Goal: Browse casually: Explore the website without a specific task or goal

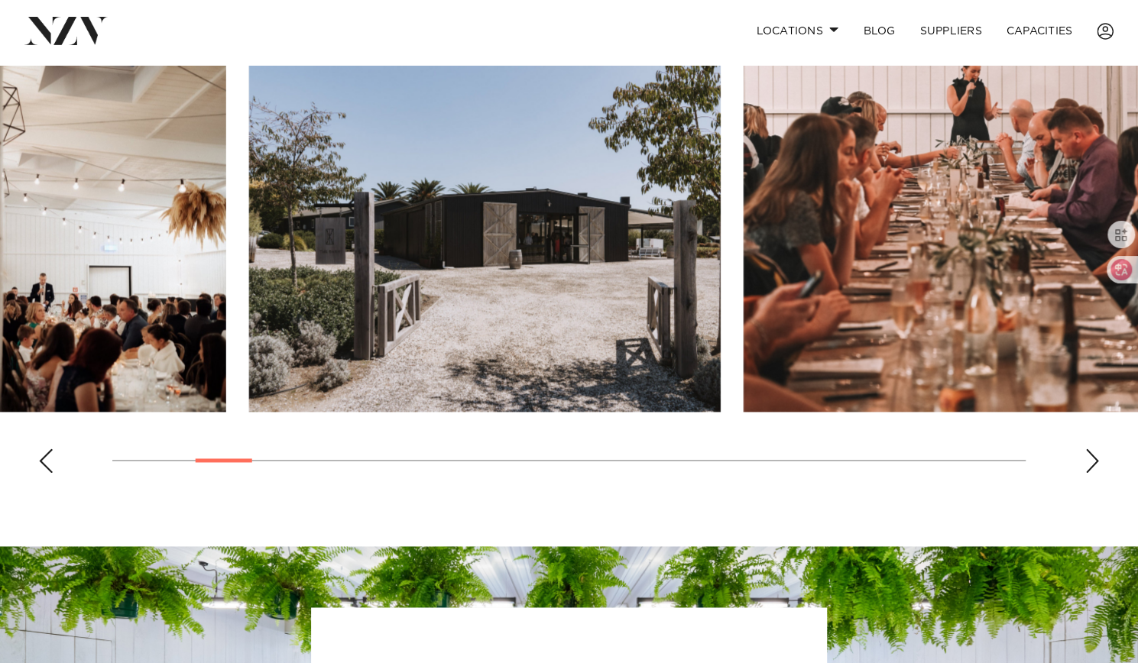
click at [237, 444] on swiper-container at bounding box center [569, 275] width 1138 height 419
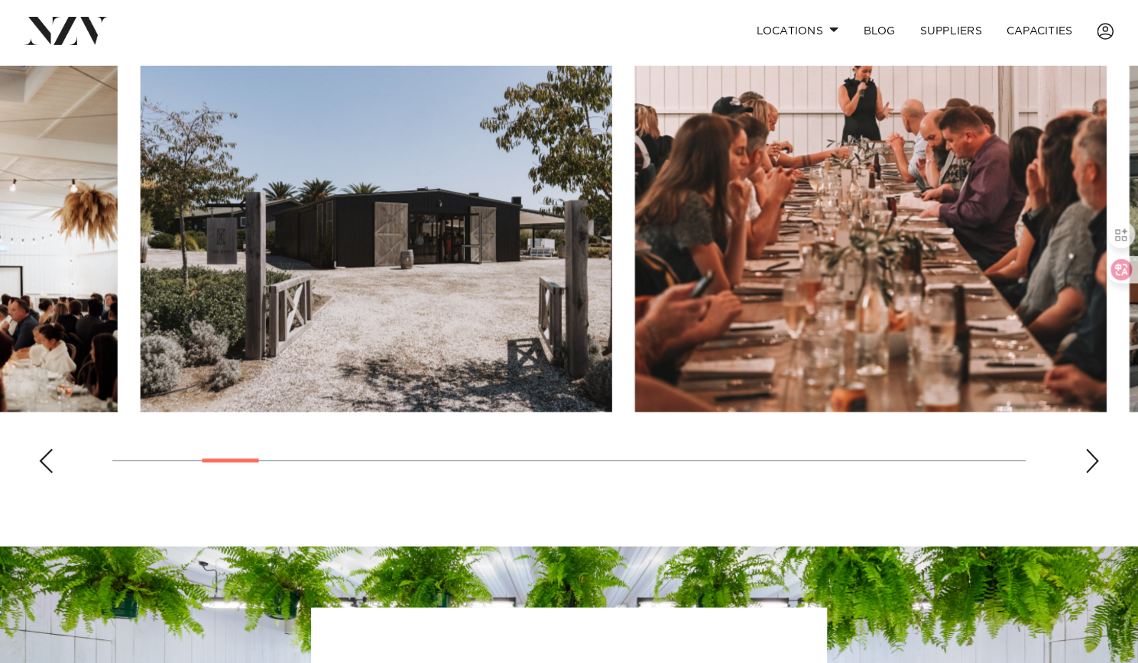
click at [269, 452] on swiper-container at bounding box center [569, 275] width 1138 height 419
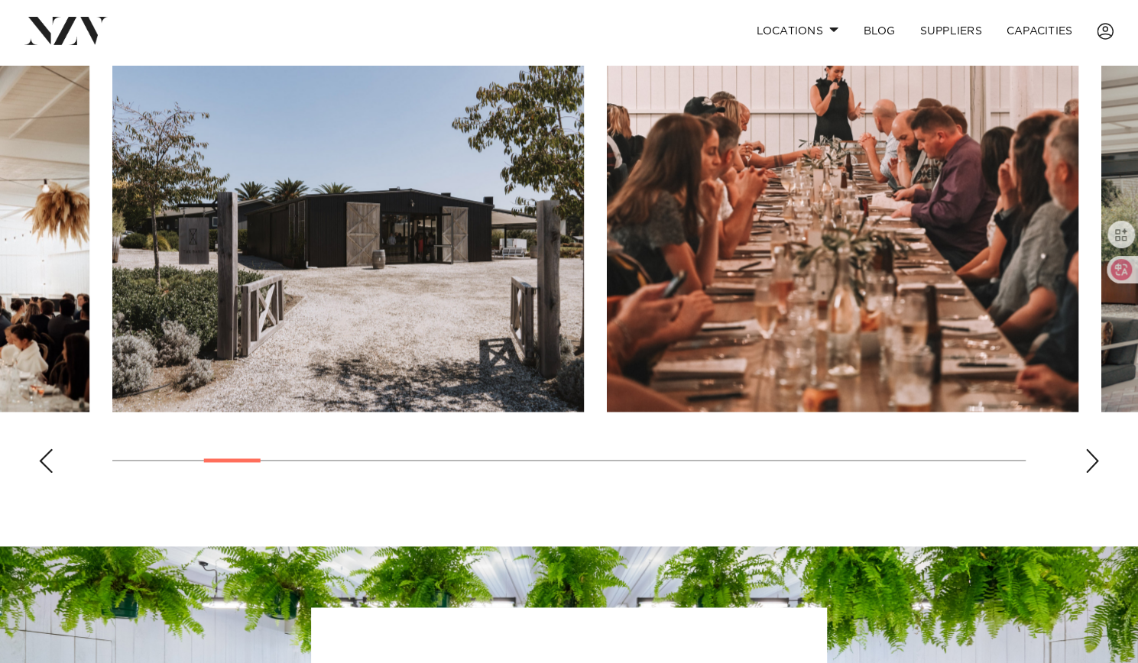
drag, startPoint x: 281, startPoint y: 176, endPoint x: 413, endPoint y: 28, distance: 198.1
click at [413, 28] on div "Locations [GEOGRAPHIC_DATA] [GEOGRAPHIC_DATA] [GEOGRAPHIC_DATA] [GEOGRAPHIC_DAT…" at bounding box center [732, 31] width 761 height 33
click at [1098, 465] on div "Next slide" at bounding box center [1091, 460] width 15 height 24
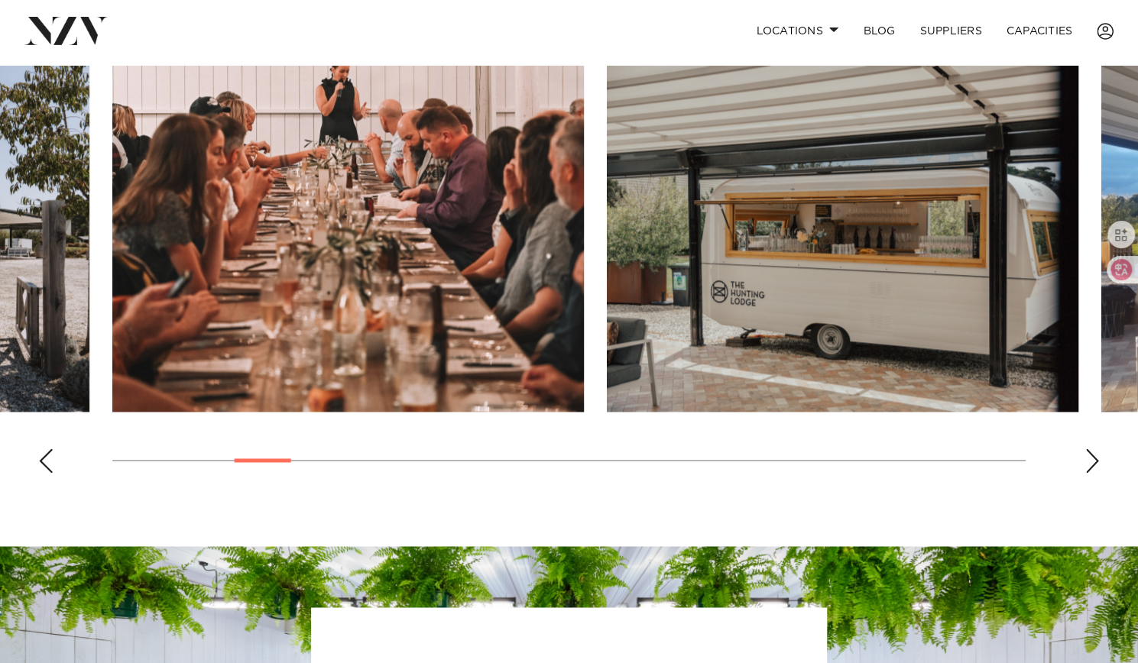
click at [1098, 465] on div "Next slide" at bounding box center [1091, 460] width 15 height 24
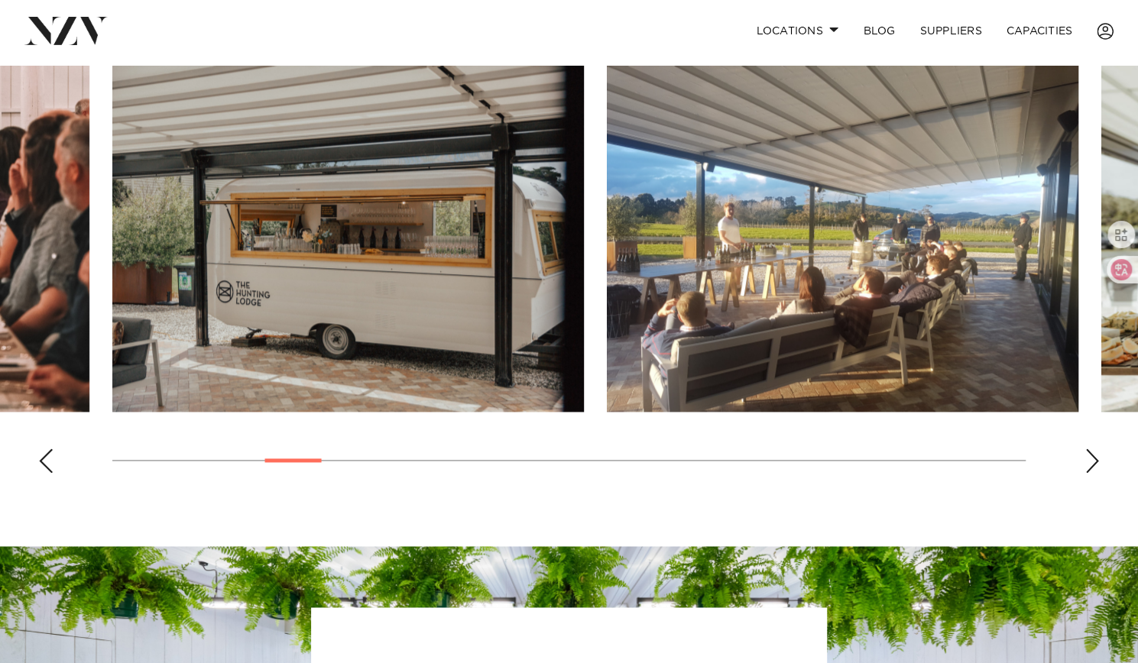
click at [1098, 465] on div "Next slide" at bounding box center [1091, 460] width 15 height 24
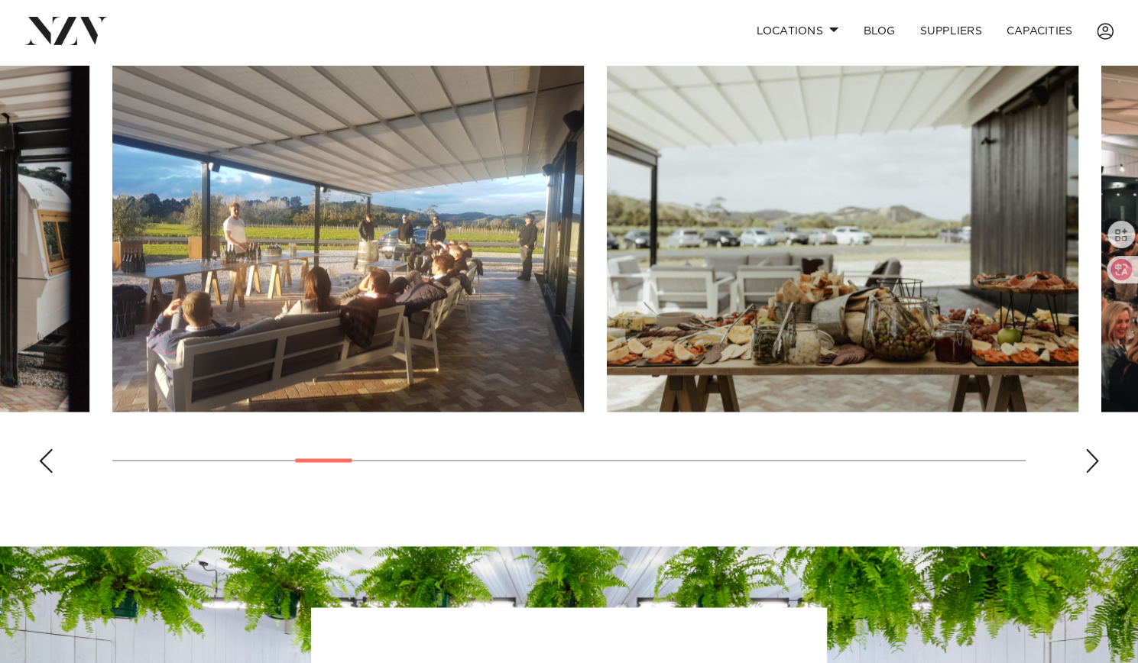
click at [1098, 465] on div "Next slide" at bounding box center [1091, 460] width 15 height 24
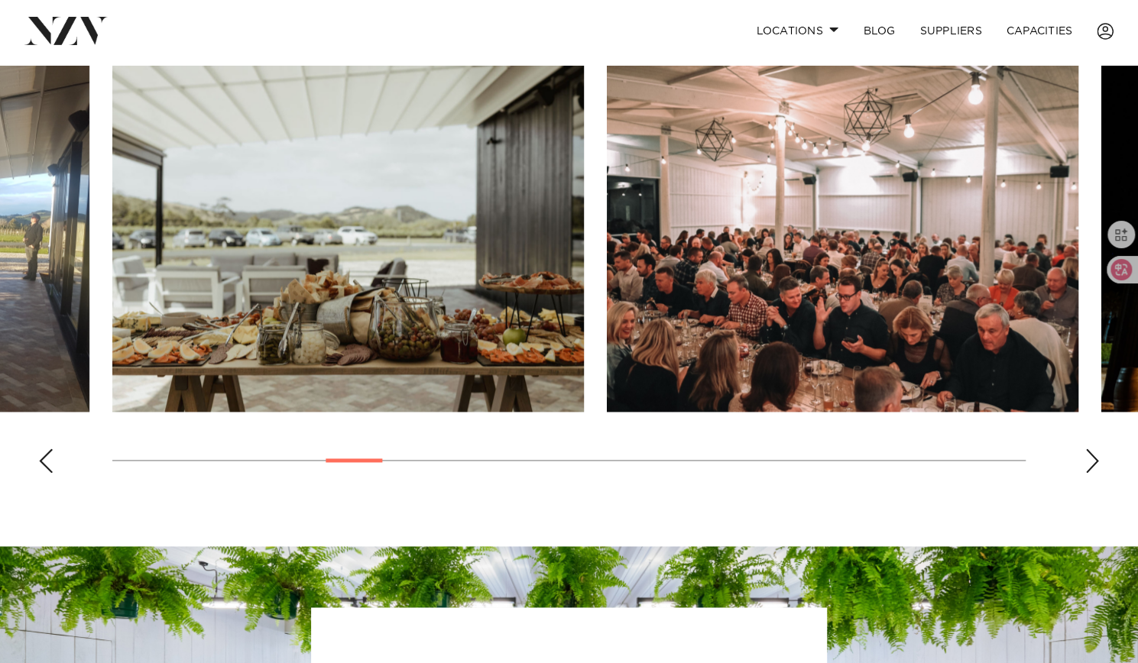
click at [1098, 465] on div "Next slide" at bounding box center [1091, 460] width 15 height 24
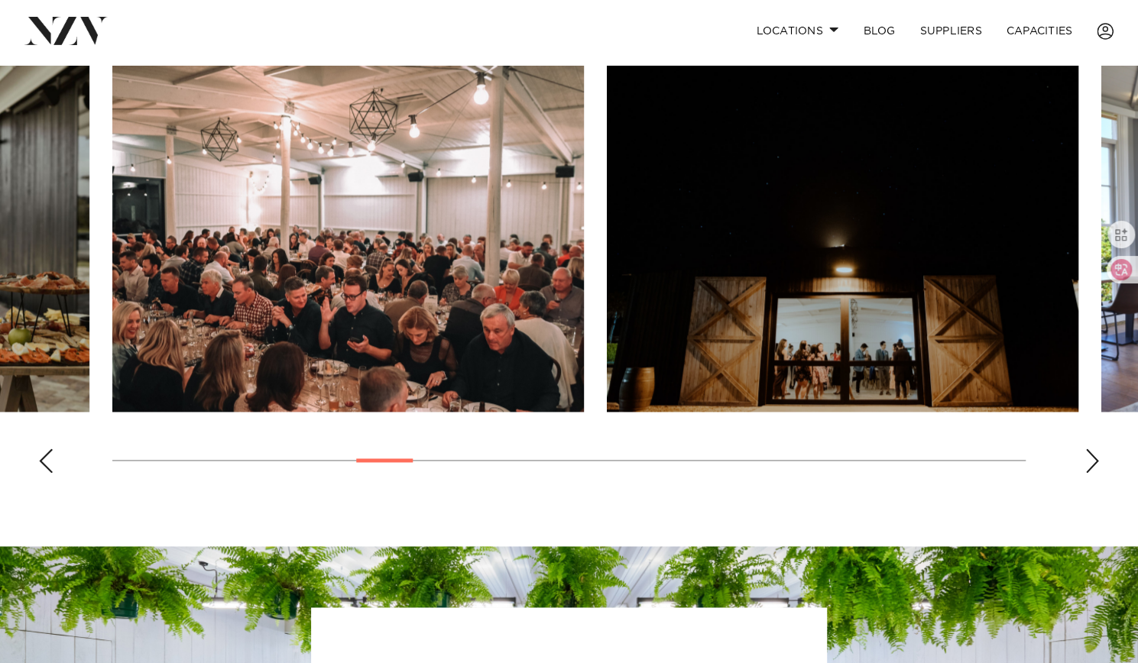
click at [1098, 465] on div "Next slide" at bounding box center [1091, 460] width 15 height 24
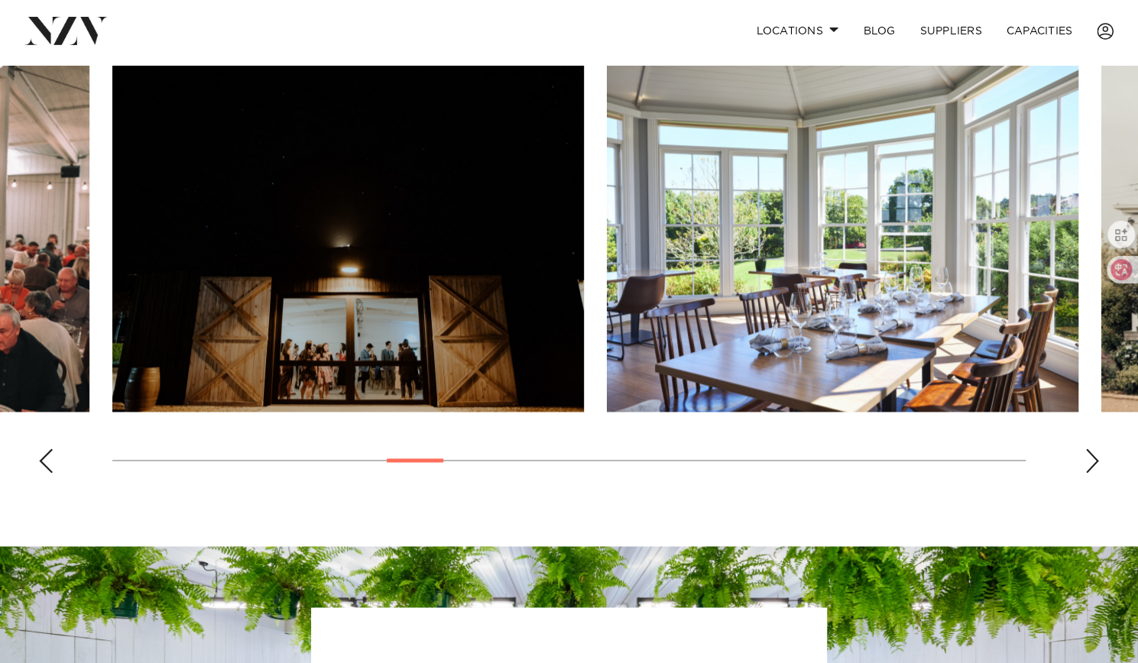
click at [1098, 465] on div "Next slide" at bounding box center [1091, 460] width 15 height 24
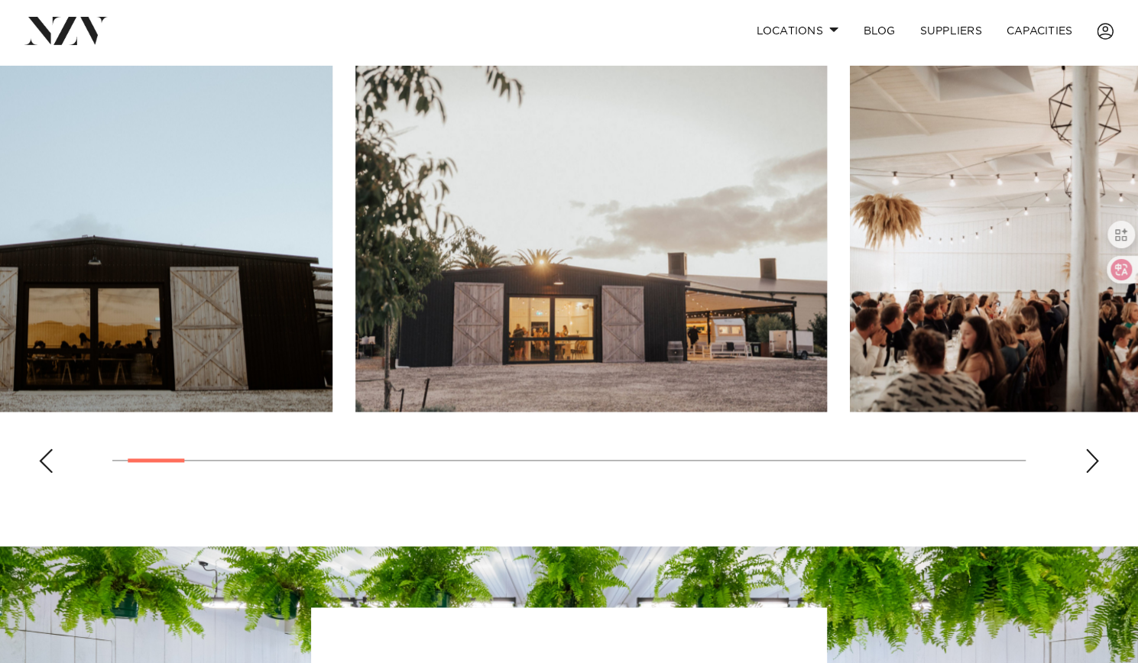
click at [157, 448] on swiper-container at bounding box center [569, 275] width 1138 height 419
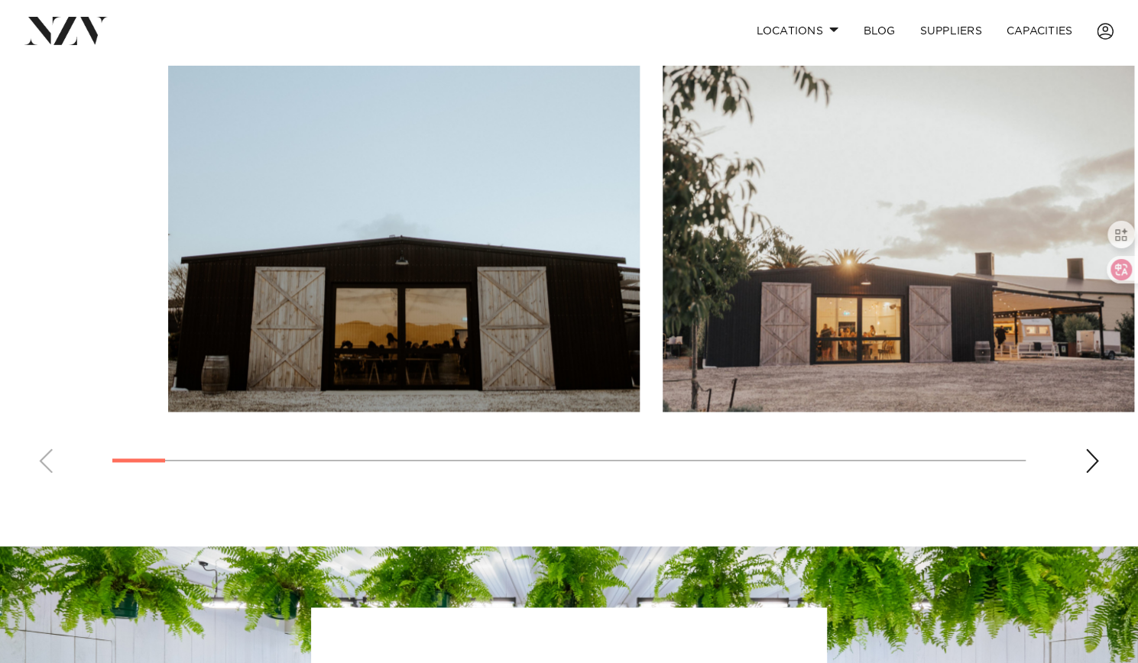
click at [227, 456] on swiper-container at bounding box center [569, 275] width 1138 height 419
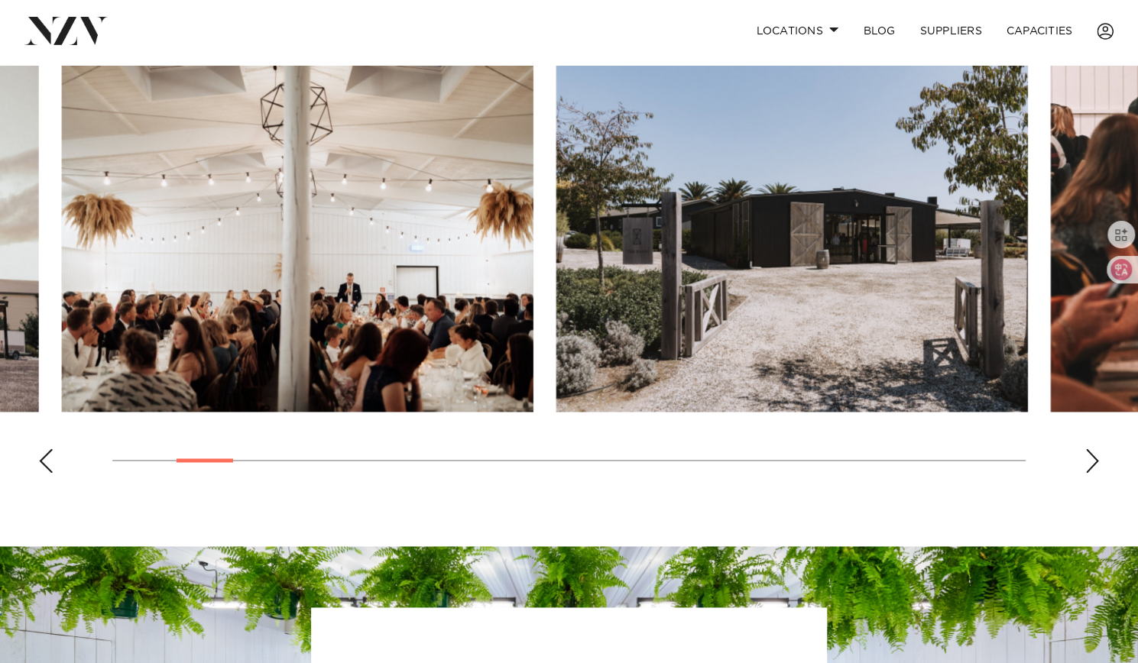
click at [61, 465] on swiper-container at bounding box center [569, 275] width 1138 height 419
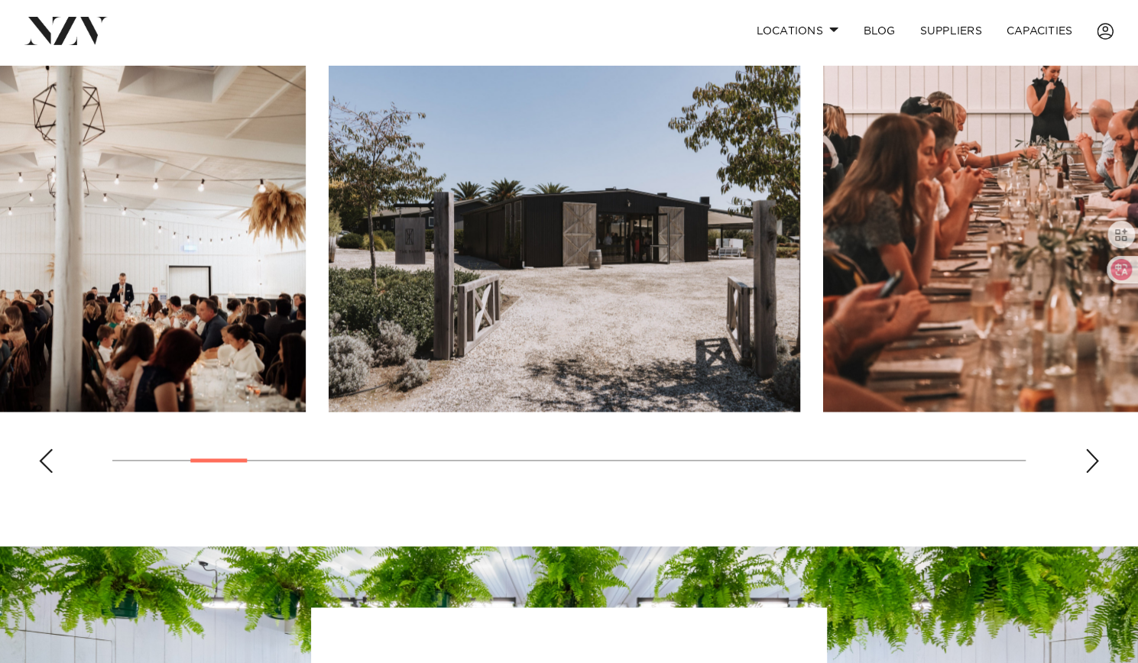
click at [254, 468] on swiper-container at bounding box center [569, 275] width 1138 height 419
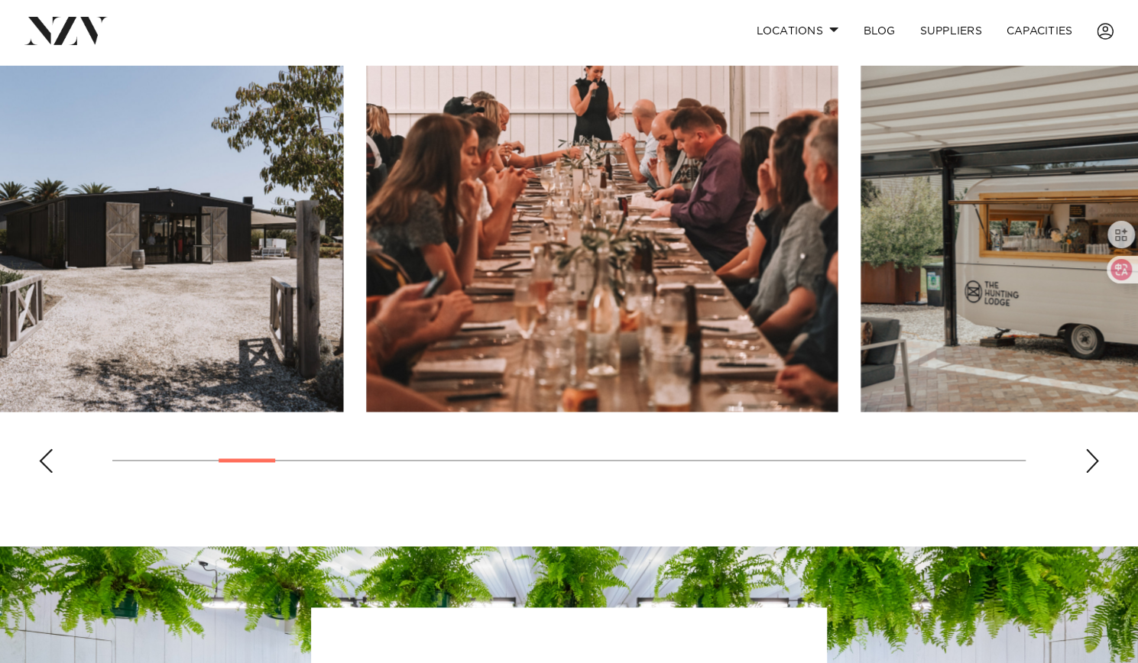
click at [428, 462] on swiper-container at bounding box center [569, 275] width 1138 height 419
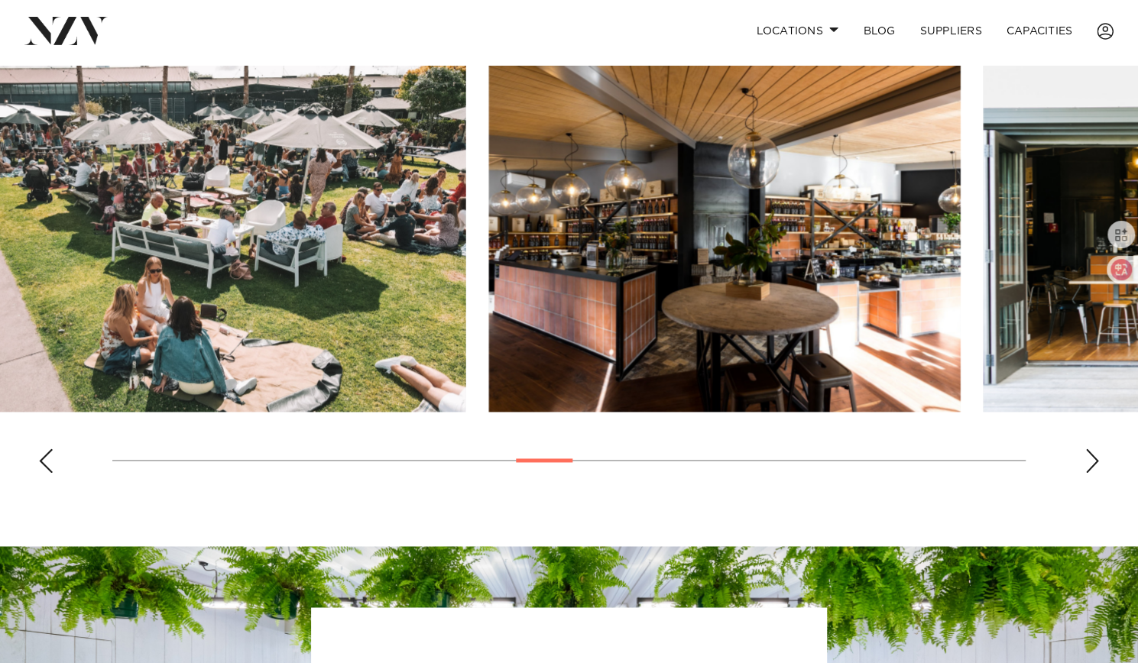
click at [448, 462] on swiper-container at bounding box center [569, 275] width 1138 height 419
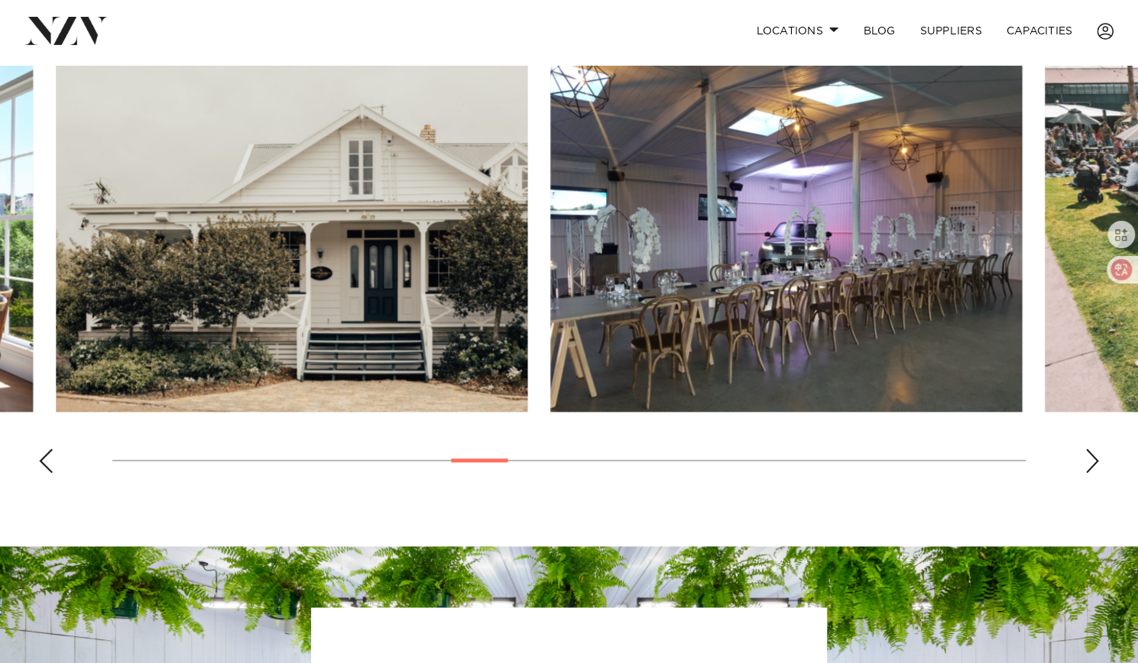
click at [195, 471] on swiper-container at bounding box center [569, 275] width 1138 height 419
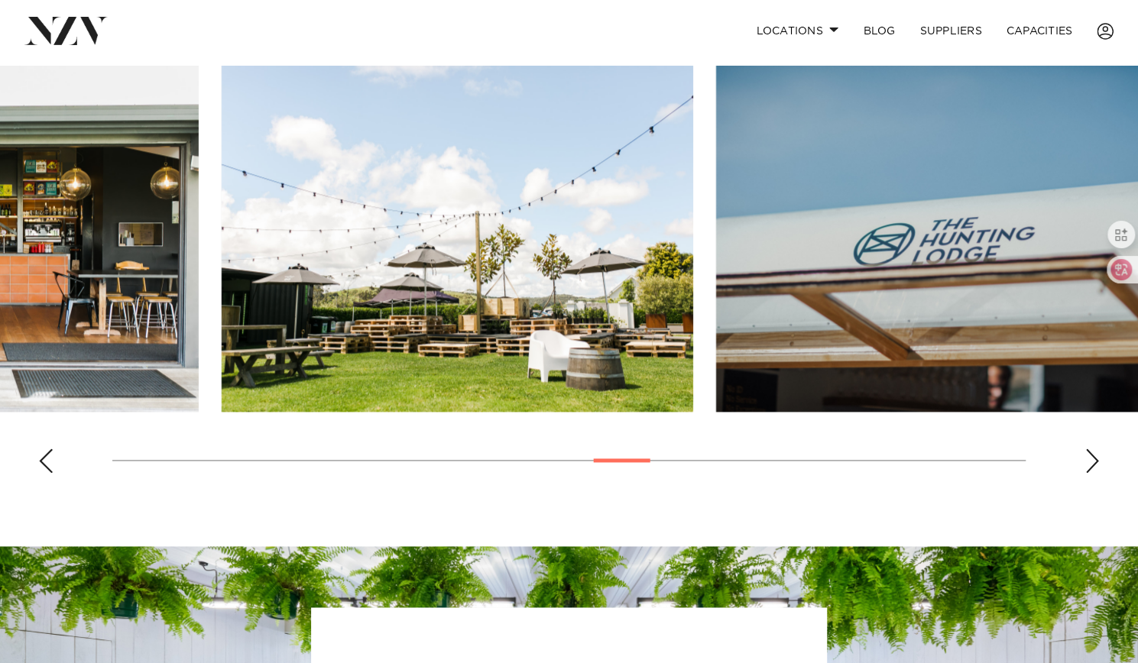
click at [617, 465] on swiper-container at bounding box center [569, 275] width 1138 height 419
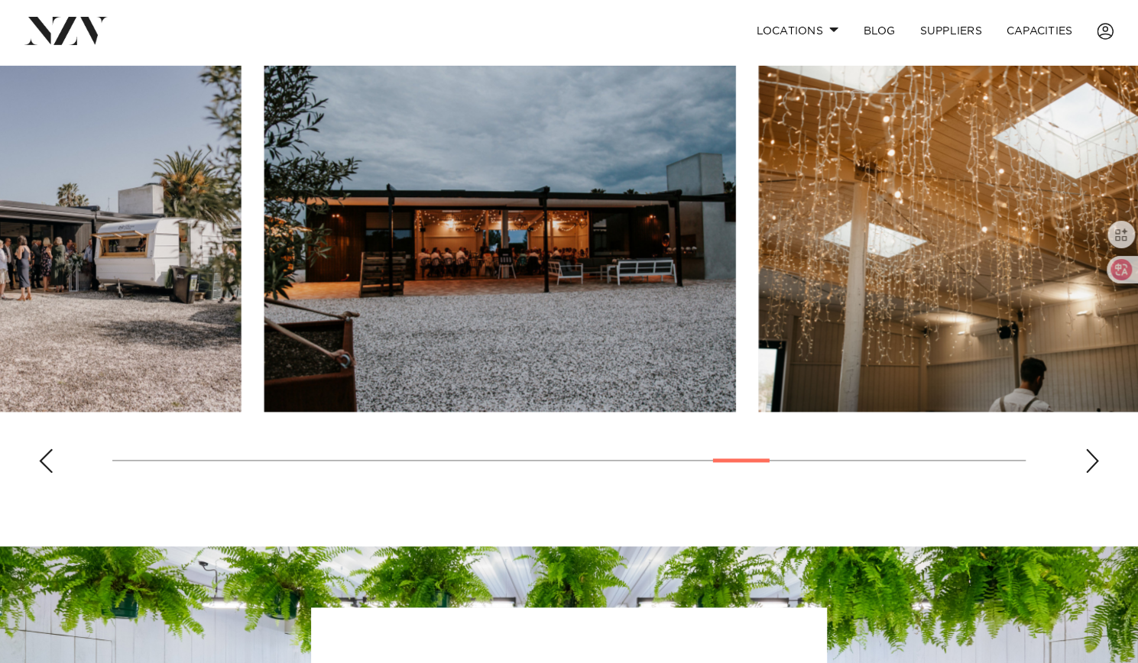
click at [754, 462] on swiper-container at bounding box center [569, 275] width 1138 height 419
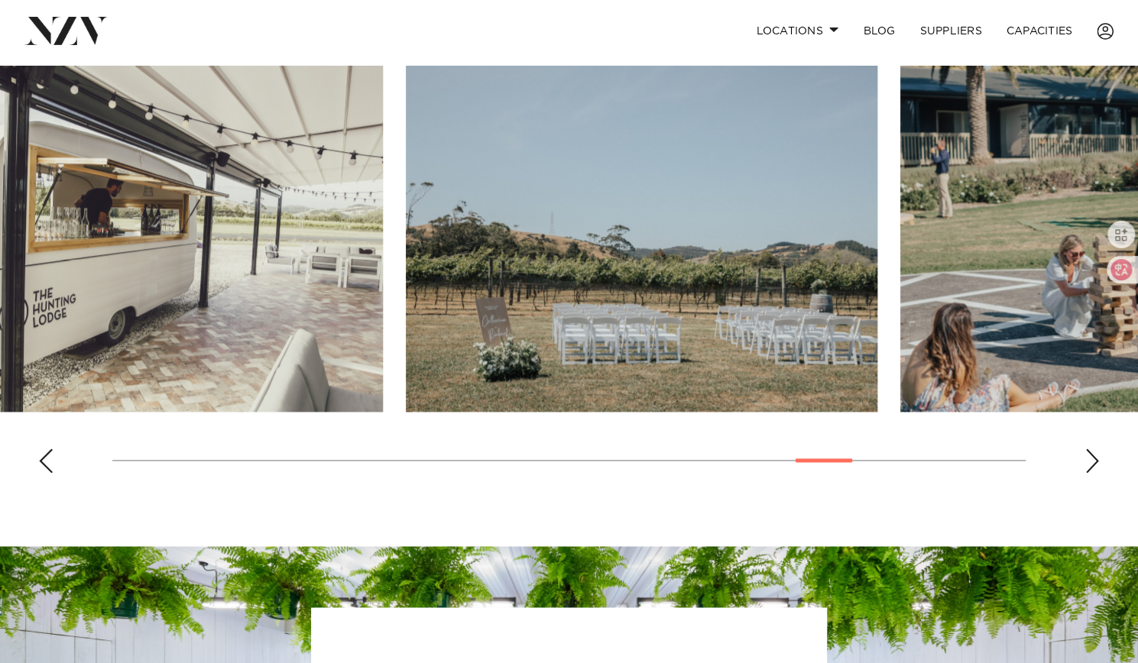
click at [833, 456] on swiper-container at bounding box center [569, 275] width 1138 height 419
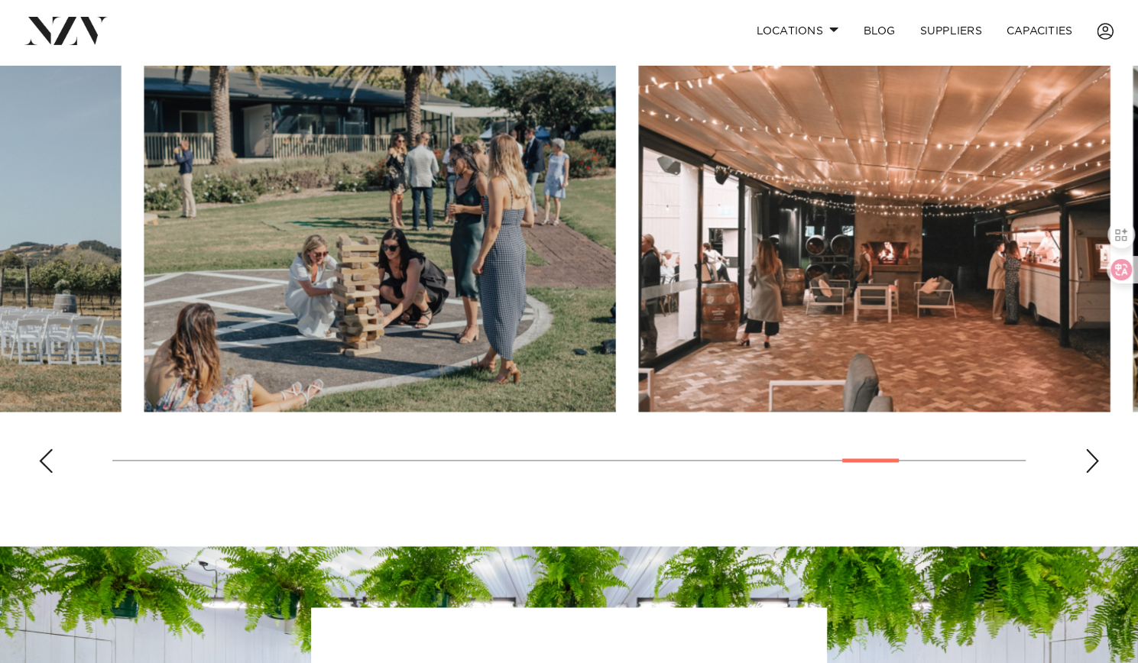
click at [888, 459] on div at bounding box center [870, 460] width 57 height 4
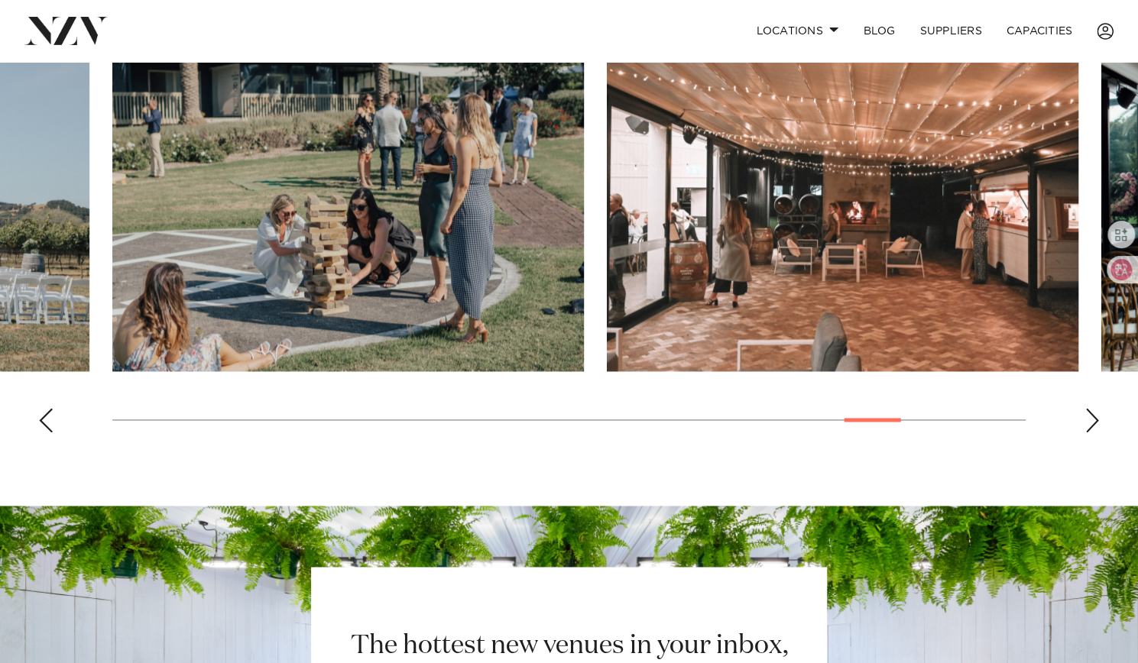
scroll to position [1446, 0]
